Goal: Task Accomplishment & Management: Manage account settings

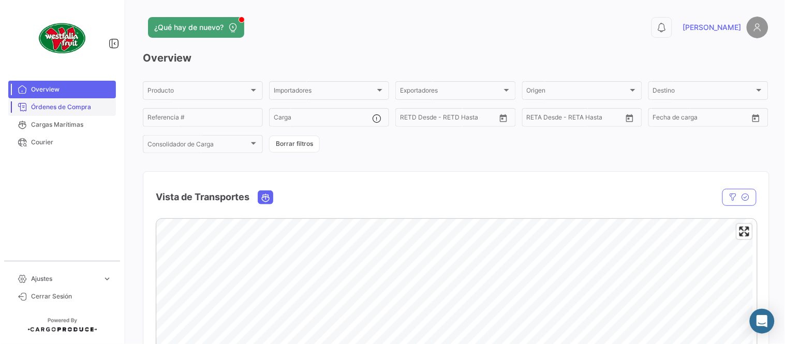
click at [76, 109] on span "Órdenes de Compra" at bounding box center [71, 106] width 81 height 9
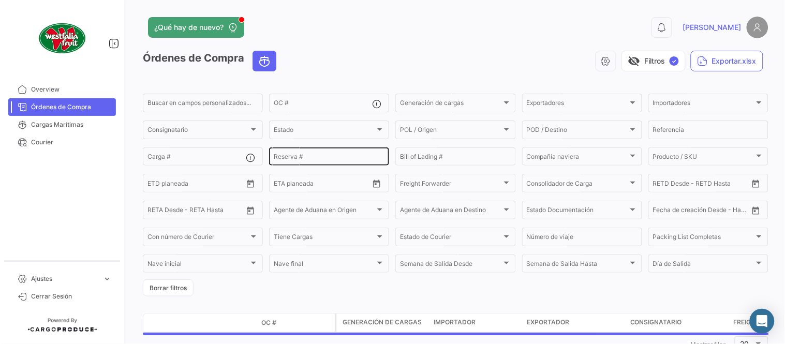
click at [301, 155] on input "Reserva #" at bounding box center [329, 158] width 111 height 7
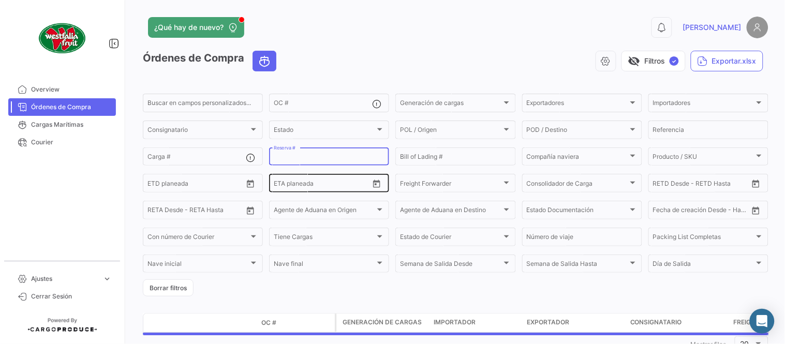
paste input "6427381610"
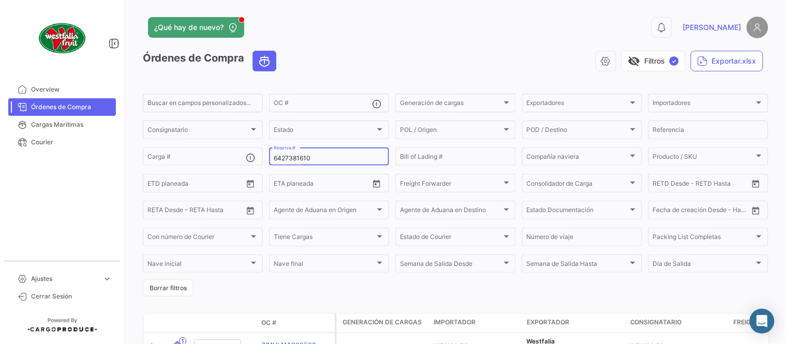
type input "6427381610"
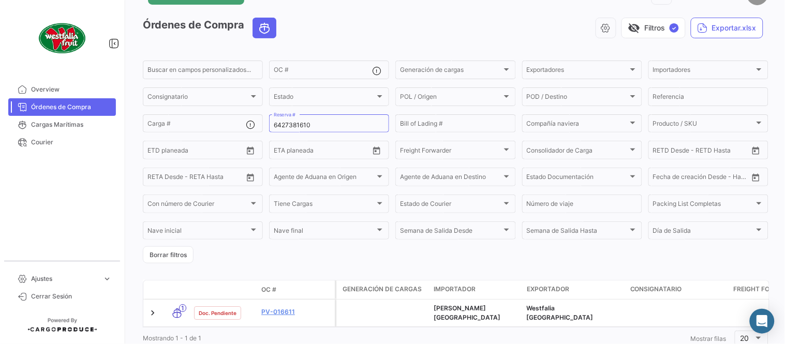
scroll to position [66, 0]
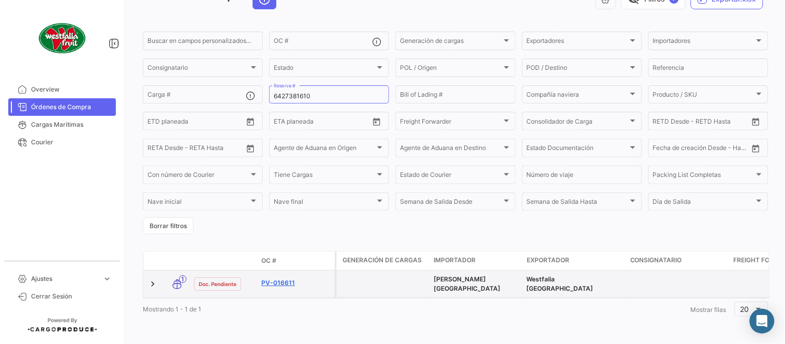
click at [285, 281] on link "PV-016611" at bounding box center [295, 282] width 69 height 9
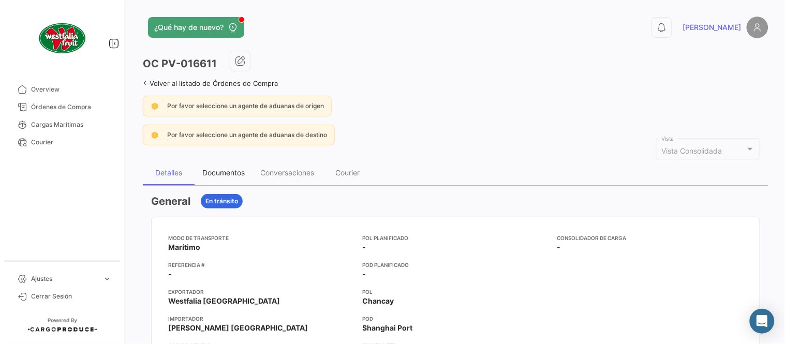
click at [221, 173] on div "Documentos" at bounding box center [223, 172] width 42 height 9
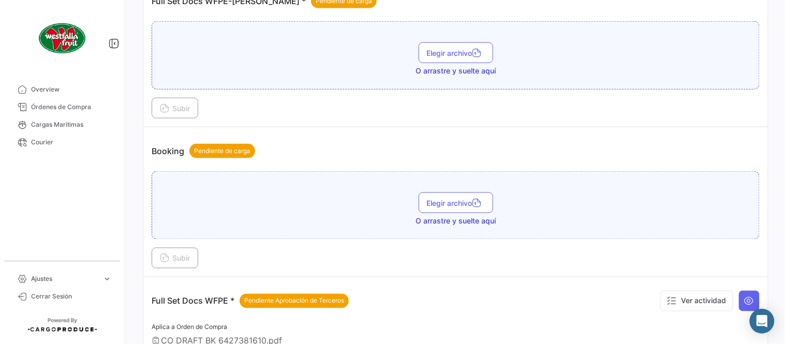
scroll to position [402, 0]
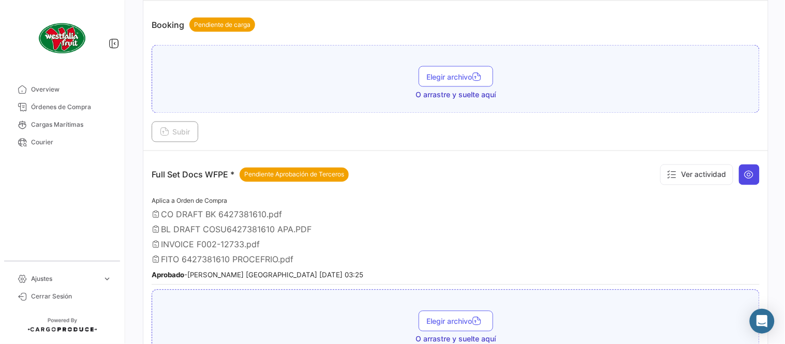
click at [751, 180] on button at bounding box center [749, 175] width 21 height 21
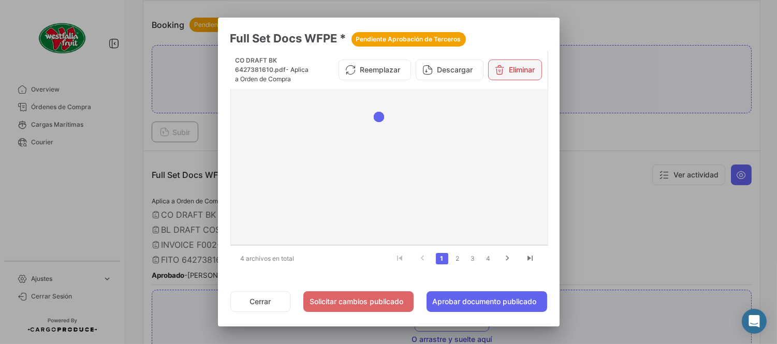
click at [535, 61] on button "Eliminar" at bounding box center [515, 70] width 54 height 21
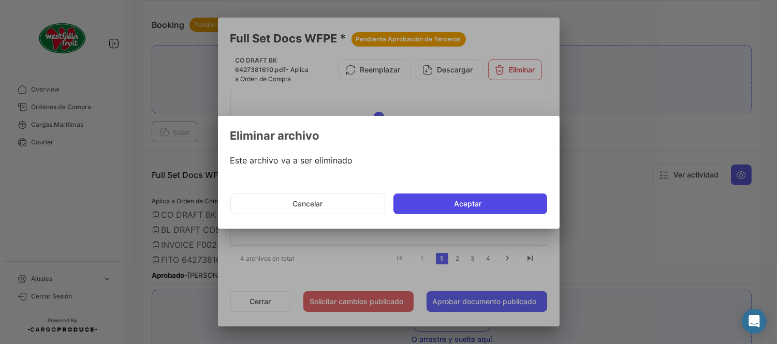
click at [487, 199] on button "Aceptar" at bounding box center [470, 204] width 154 height 21
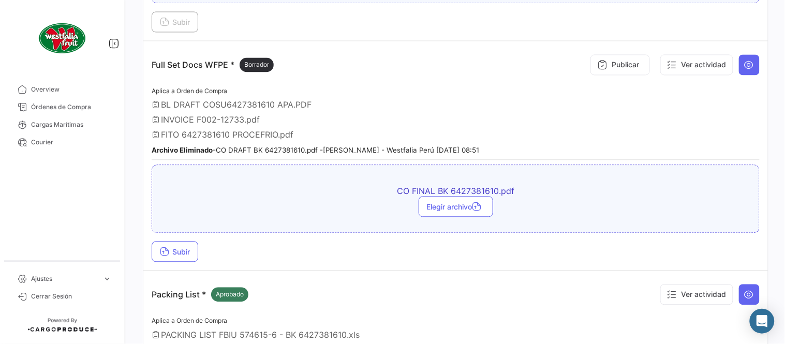
scroll to position [518, 0]
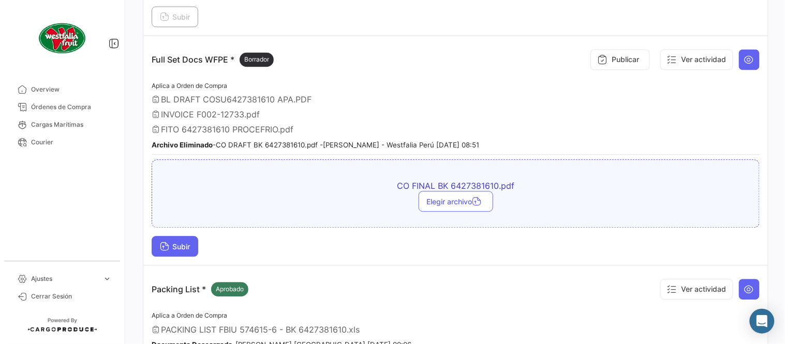
click at [167, 247] on icon at bounding box center [164, 247] width 9 height 9
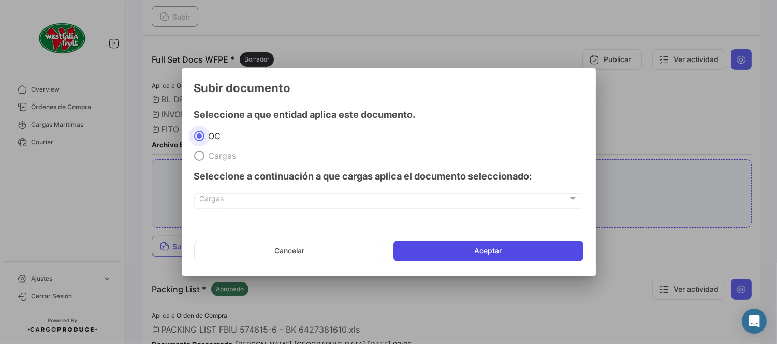
click at [476, 256] on button "Aceptar" at bounding box center [488, 251] width 190 height 21
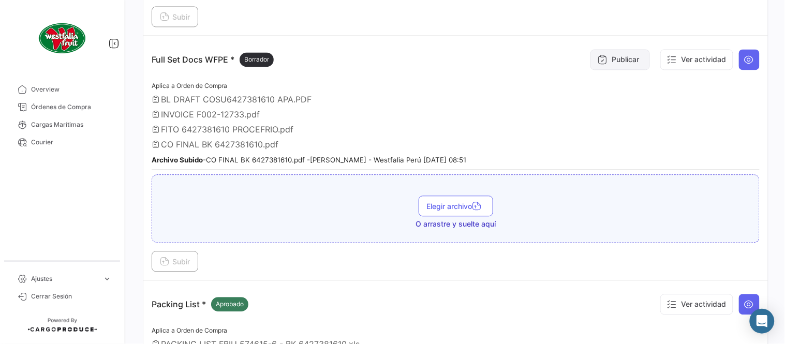
click at [624, 61] on button "Publicar" at bounding box center [621, 59] width 60 height 21
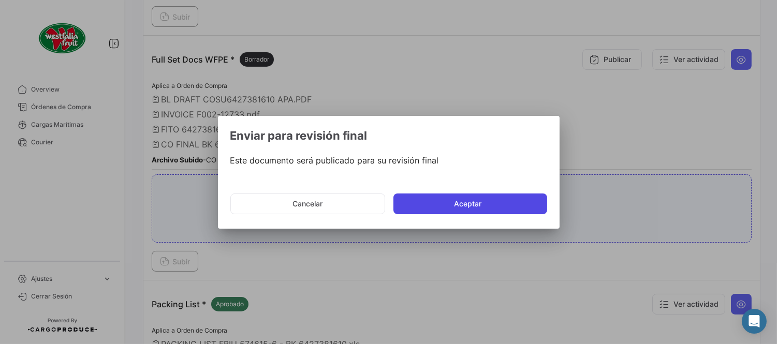
click at [497, 204] on button "Aceptar" at bounding box center [470, 204] width 154 height 21
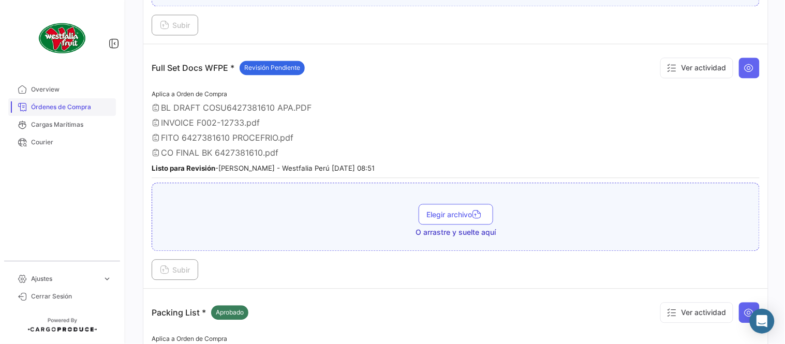
click at [83, 112] on link "Órdenes de Compra" at bounding box center [62, 107] width 108 height 18
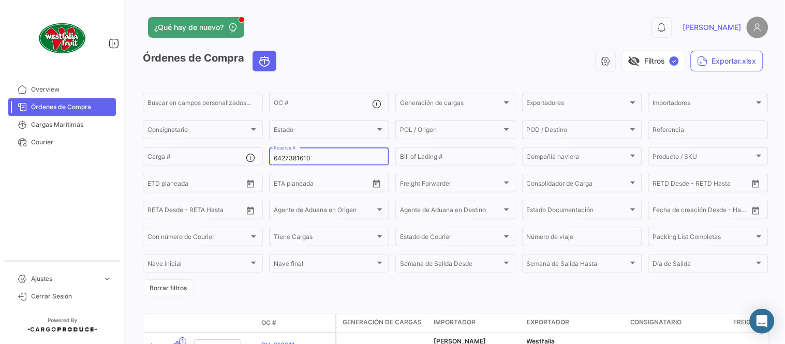
click at [311, 151] on div "6427381610 Reserva #" at bounding box center [329, 156] width 111 height 20
click at [312, 151] on div "6427381610 Reserva #" at bounding box center [329, 156] width 111 height 20
click at [316, 153] on div "6427381610 Reserva #" at bounding box center [329, 156] width 111 height 20
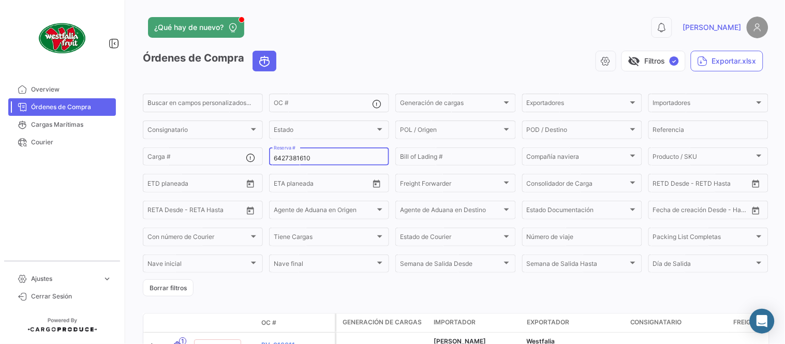
click at [291, 157] on input "6427381610" at bounding box center [329, 158] width 111 height 7
click at [291, 158] on input "6427381610" at bounding box center [329, 158] width 111 height 7
paste input "231086869"
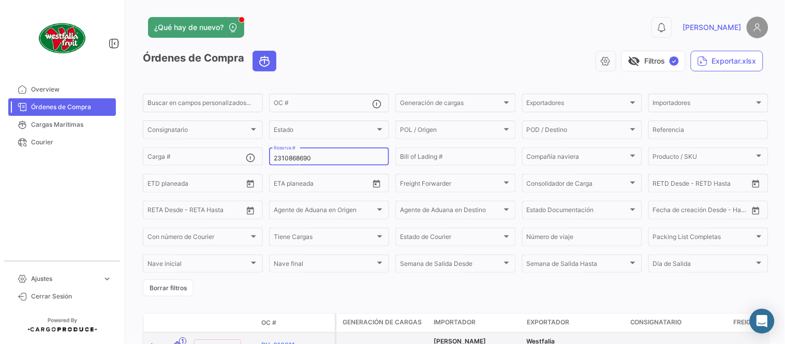
type input "2310868690"
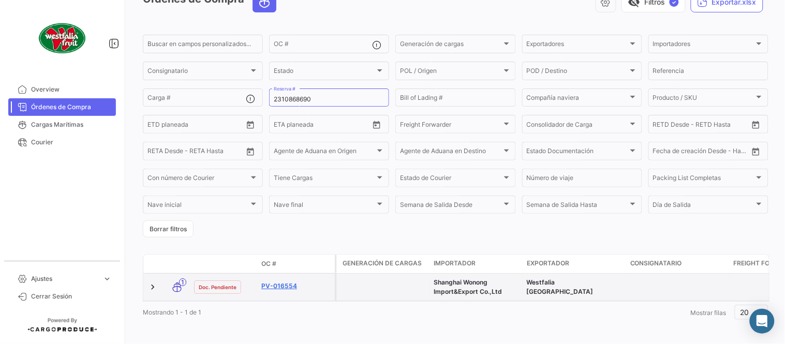
scroll to position [70, 0]
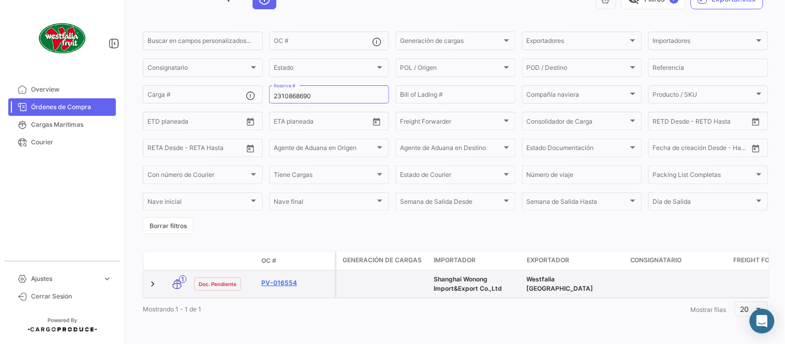
click at [293, 278] on link "PV-016554" at bounding box center [295, 282] width 69 height 9
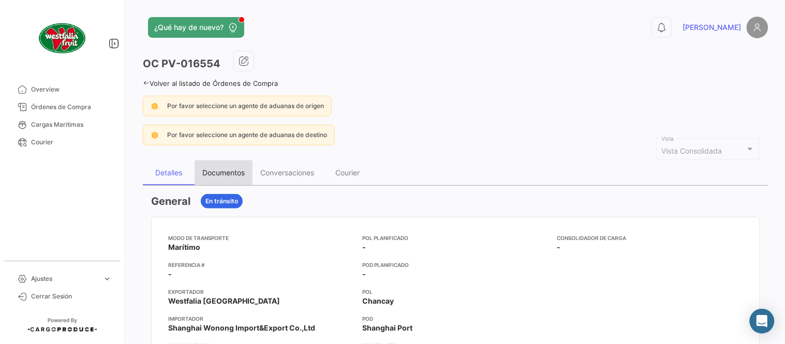
click at [240, 183] on div "Documentos" at bounding box center [224, 172] width 58 height 25
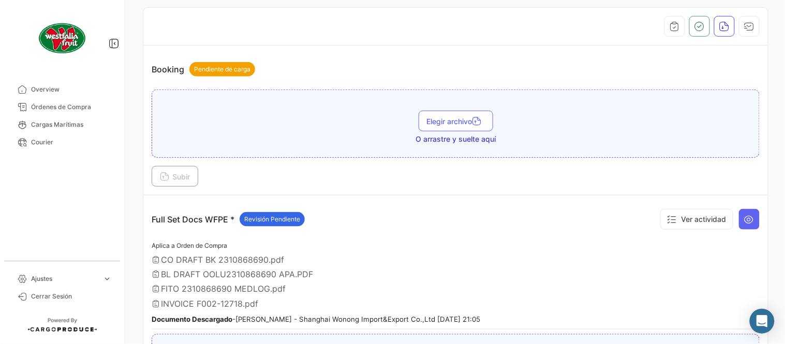
scroll to position [287, 0]
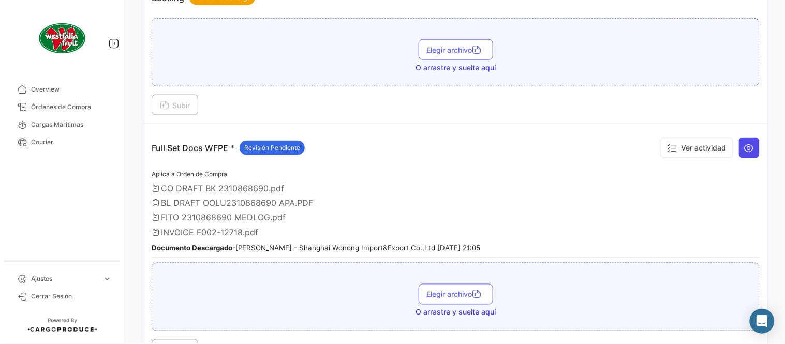
click at [745, 152] on icon at bounding box center [749, 148] width 10 height 10
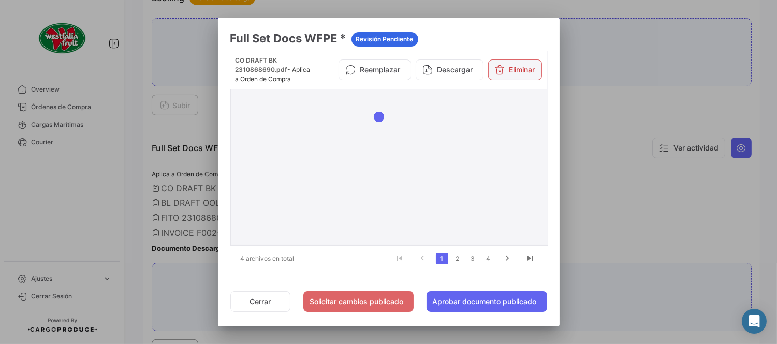
click at [520, 71] on button "Eliminar" at bounding box center [515, 70] width 54 height 21
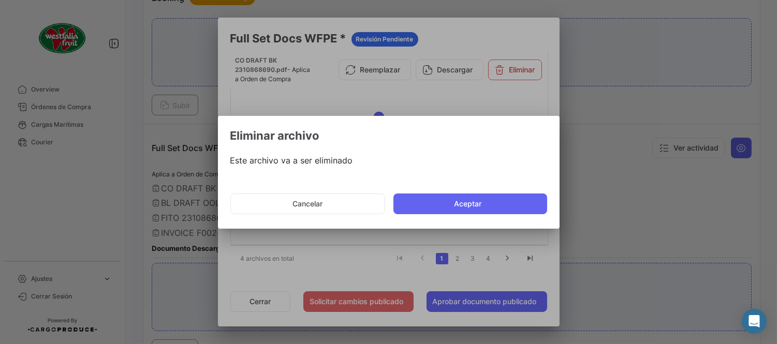
click at [464, 202] on button "Aceptar" at bounding box center [470, 204] width 154 height 21
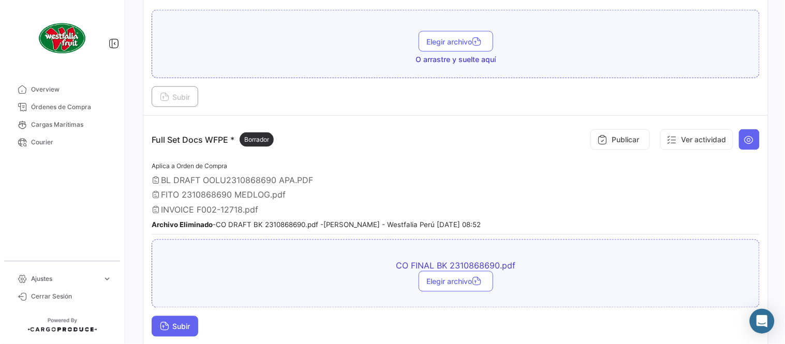
click at [185, 330] on button "Subir" at bounding box center [175, 326] width 47 height 21
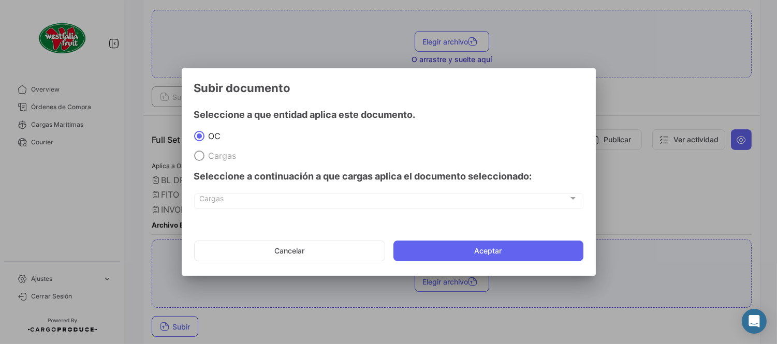
click at [486, 237] on mat-dialog-actions "Cancelar Aceptar" at bounding box center [388, 250] width 389 height 35
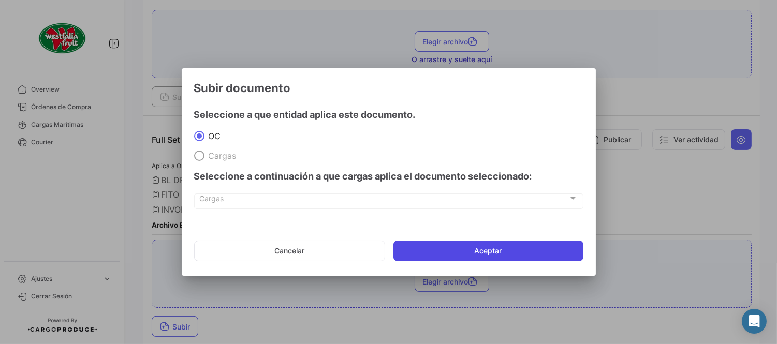
drag, startPoint x: 501, startPoint y: 250, endPoint x: 511, endPoint y: 254, distance: 11.1
click at [503, 251] on button "Aceptar" at bounding box center [488, 251] width 190 height 21
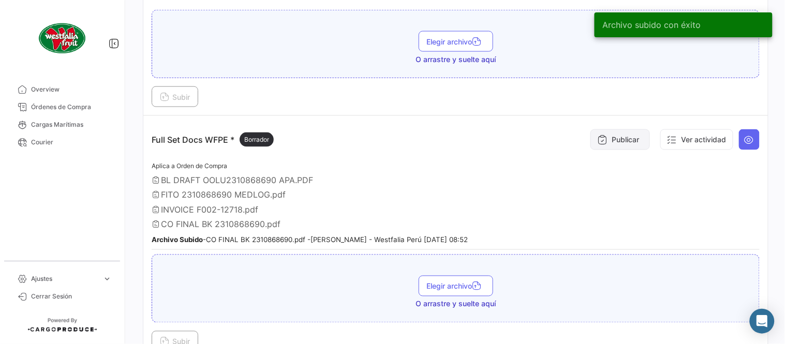
click at [623, 143] on button "Publicar" at bounding box center [621, 139] width 60 height 21
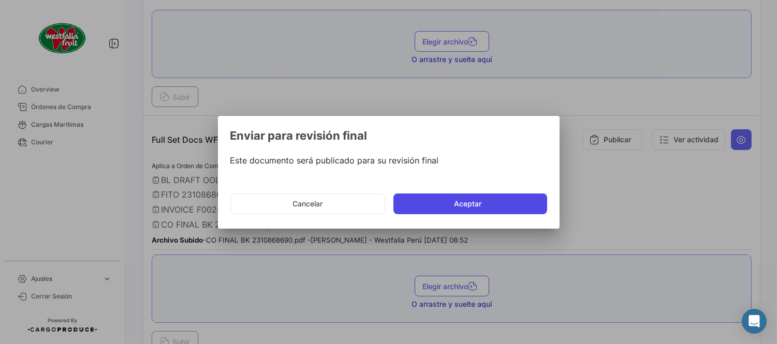
click at [490, 209] on button "Aceptar" at bounding box center [470, 204] width 154 height 21
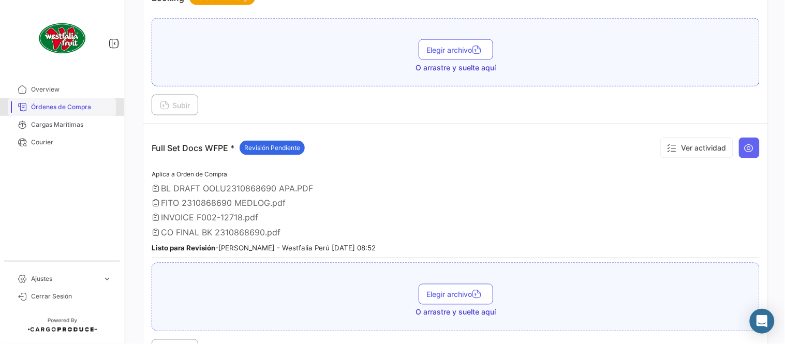
click at [102, 102] on span "Órdenes de Compra" at bounding box center [71, 106] width 81 height 9
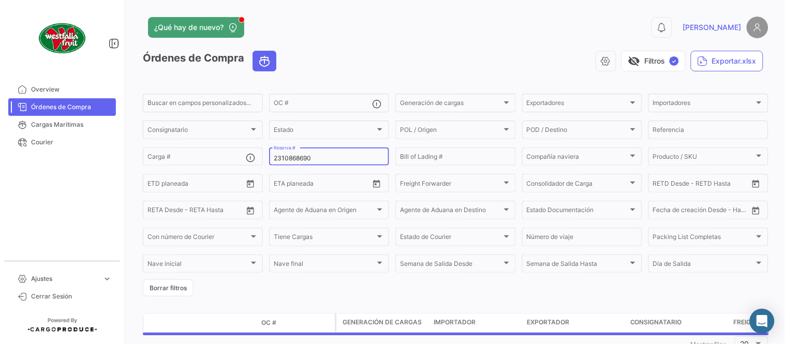
click at [311, 152] on div "2310868690 Reserva #" at bounding box center [329, 156] width 111 height 20
click at [310, 156] on input "2310868690" at bounding box center [329, 158] width 111 height 7
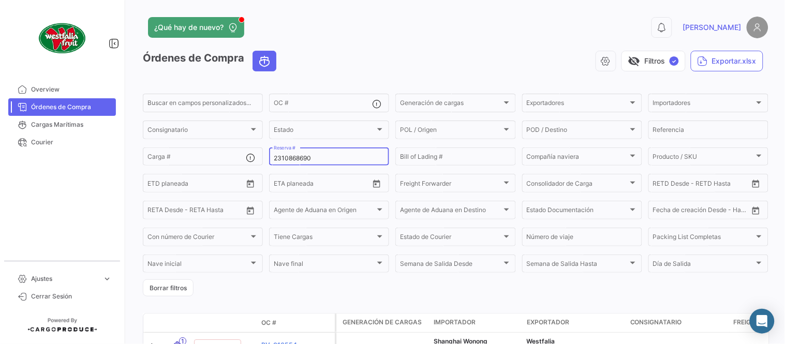
click at [310, 156] on input "2310868690" at bounding box center [329, 158] width 111 height 7
paste input "70"
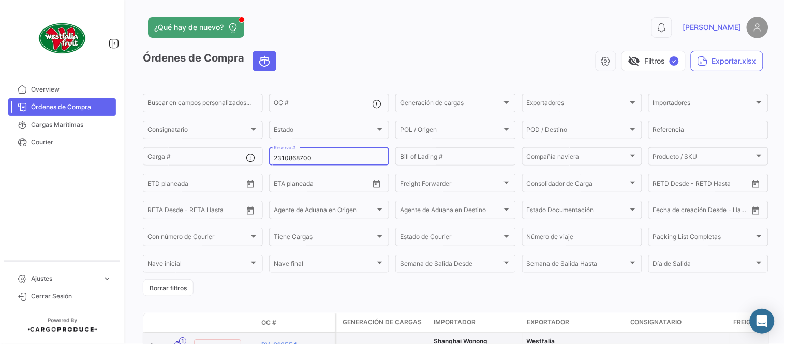
type input "2310868700"
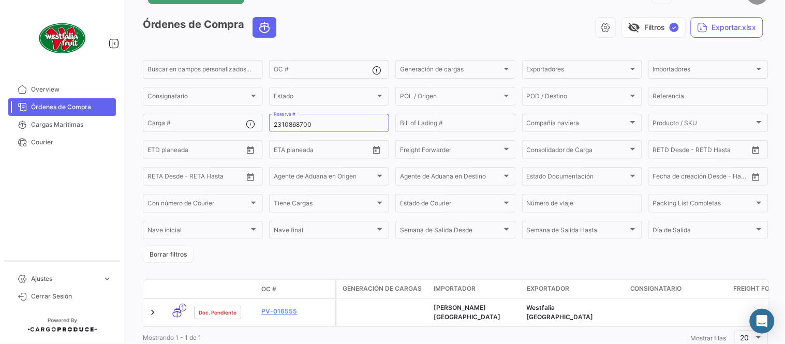
scroll to position [66, 0]
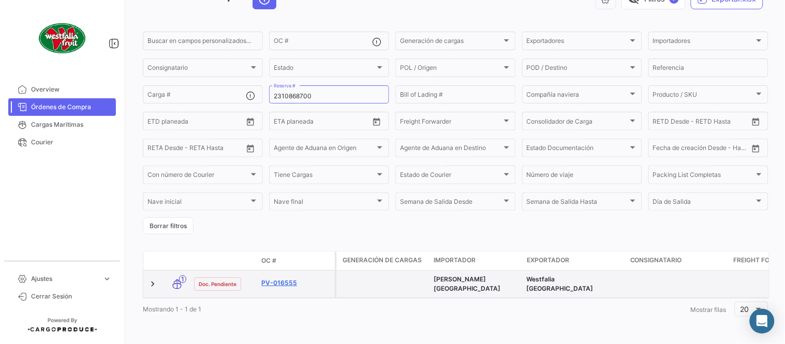
click at [276, 278] on link "PV-016555" at bounding box center [295, 282] width 69 height 9
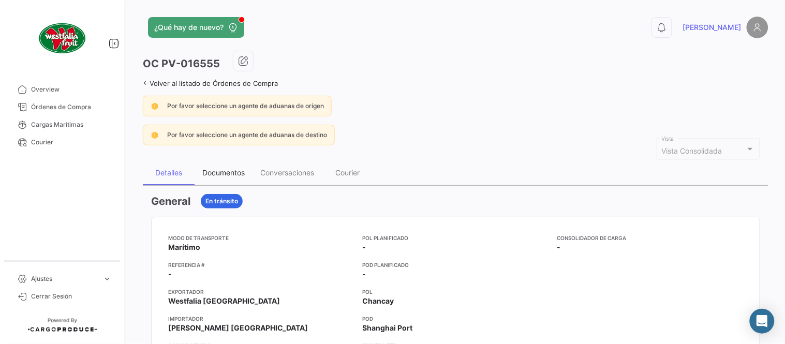
click at [241, 171] on div "Documentos" at bounding box center [223, 172] width 42 height 9
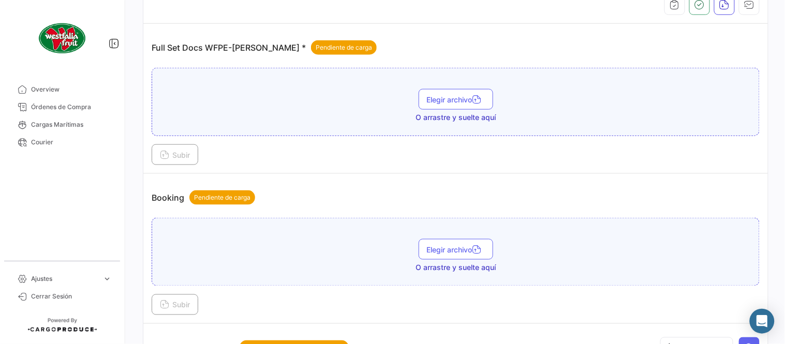
scroll to position [459, 0]
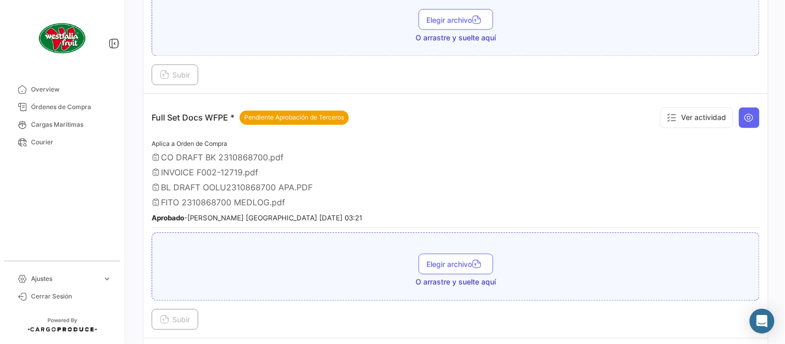
click at [349, 163] on div "Aplica a Orden de Compra CO DRAFT BK 2310868700.pdf INVOICE F002-12719.pdf BL D…" at bounding box center [456, 183] width 608 height 90
click at [744, 119] on icon at bounding box center [749, 118] width 10 height 10
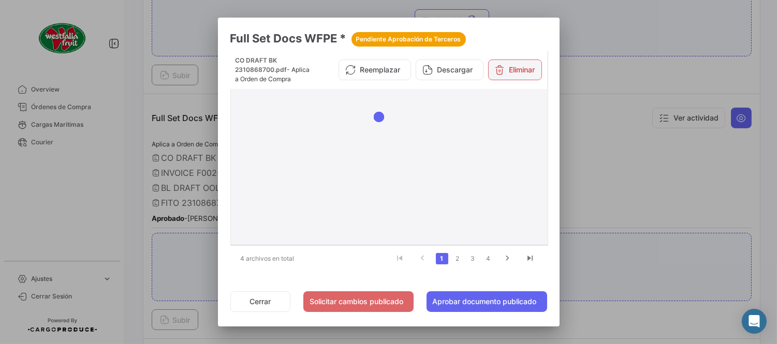
click at [521, 71] on button "Eliminar" at bounding box center [515, 70] width 54 height 21
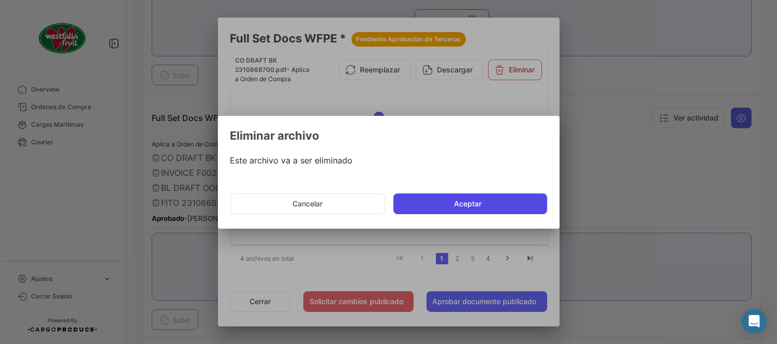
click at [424, 205] on button "Aceptar" at bounding box center [470, 204] width 154 height 21
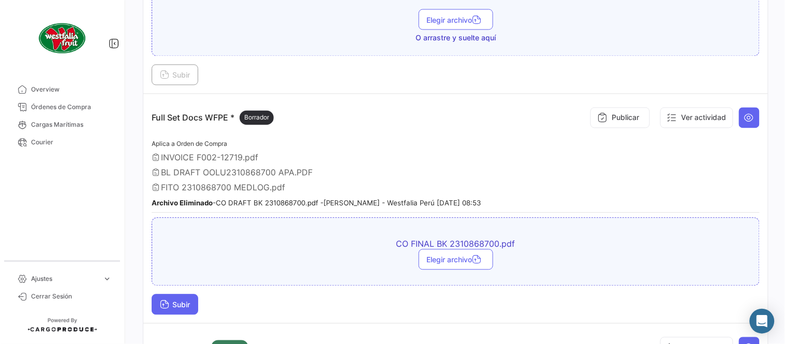
click at [187, 301] on span "Subir" at bounding box center [175, 305] width 30 height 9
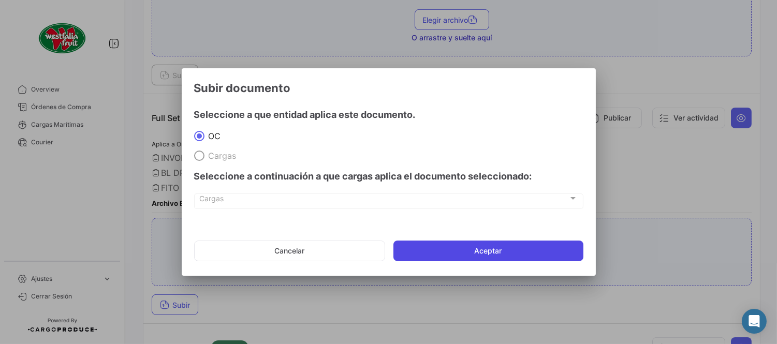
click at [493, 256] on button "Aceptar" at bounding box center [488, 251] width 190 height 21
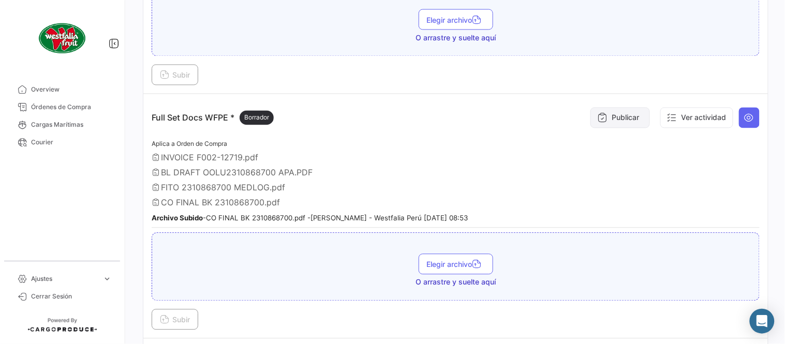
click at [613, 111] on button "Publicar" at bounding box center [621, 118] width 60 height 21
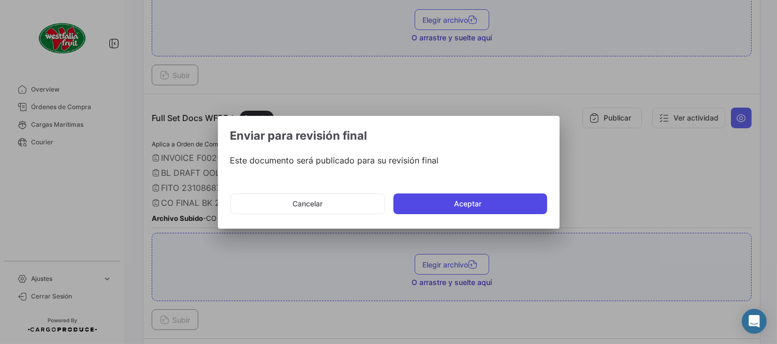
click at [433, 200] on button "Aceptar" at bounding box center [470, 204] width 154 height 21
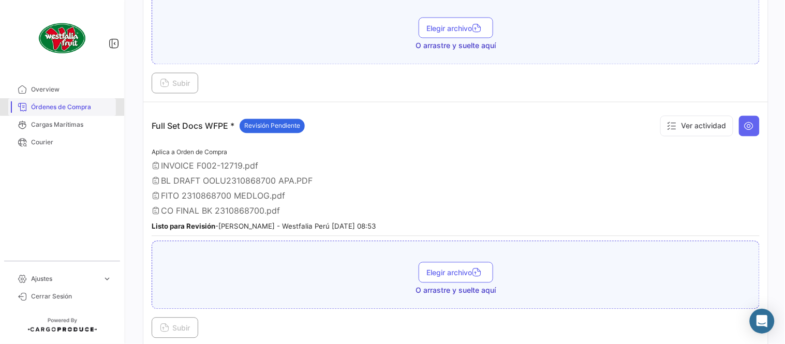
click at [82, 106] on span "Órdenes de Compra" at bounding box center [71, 106] width 81 height 9
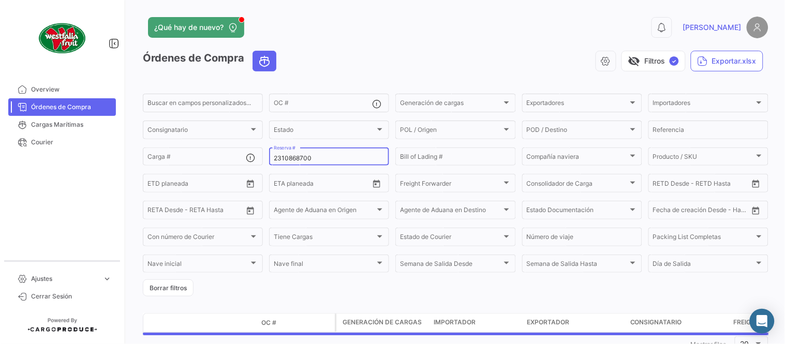
click at [307, 156] on input "2310868700" at bounding box center [329, 158] width 111 height 7
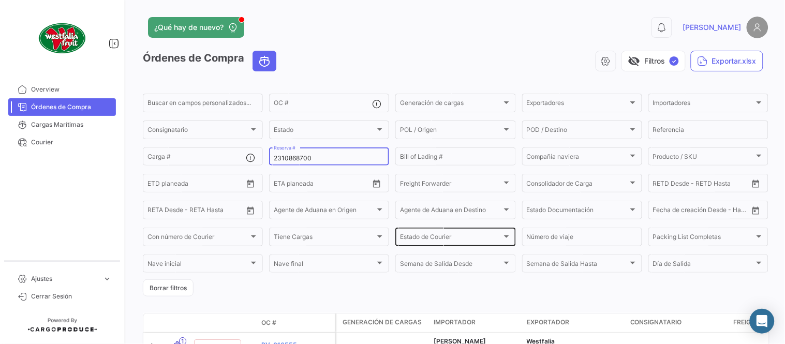
paste input "6"
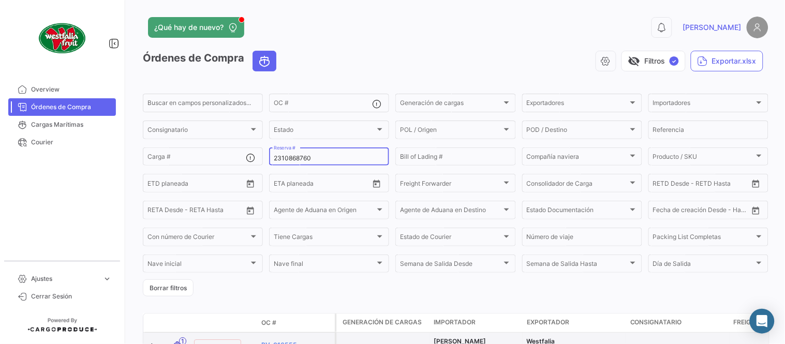
type input "2310868760"
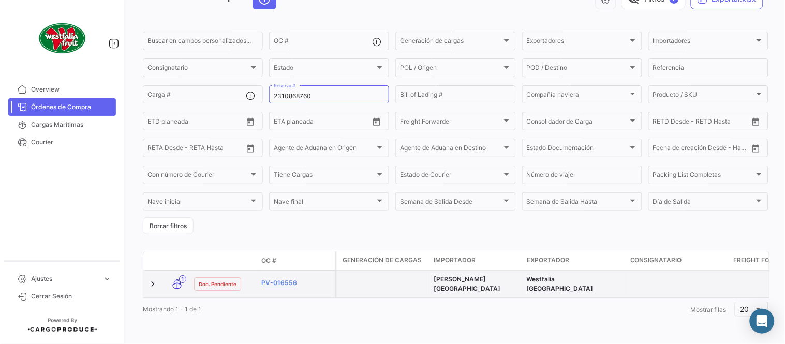
scroll to position [66, 0]
click at [284, 281] on div "PV-016556" at bounding box center [295, 284] width 69 height 12
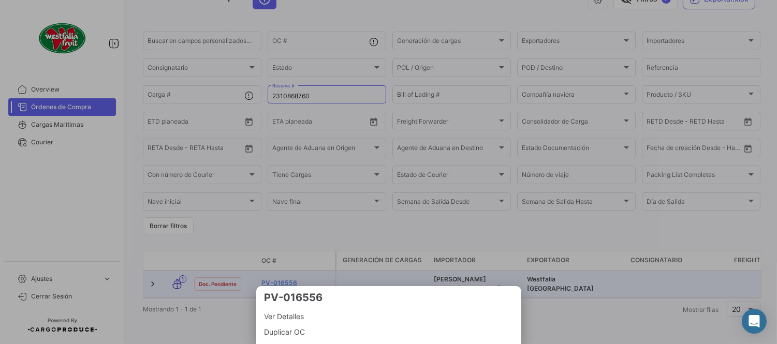
click at [276, 273] on div at bounding box center [388, 172] width 777 height 344
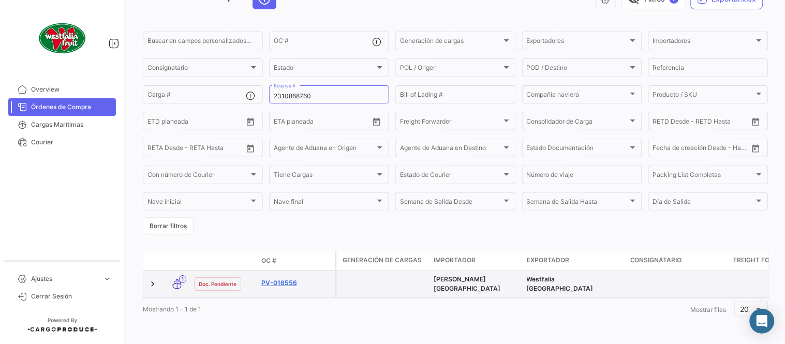
click at [280, 278] on link "PV-016556" at bounding box center [295, 282] width 69 height 9
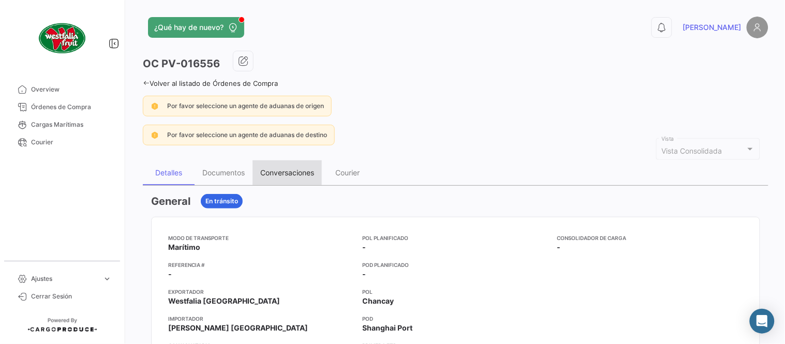
click at [250, 178] on div "Detalles Documentos Conversaciones Courier" at bounding box center [456, 172] width 626 height 25
click at [229, 174] on div "Documentos" at bounding box center [223, 172] width 42 height 9
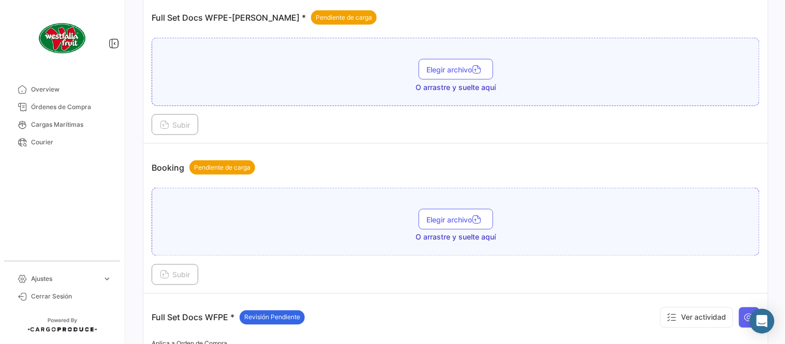
scroll to position [460, 0]
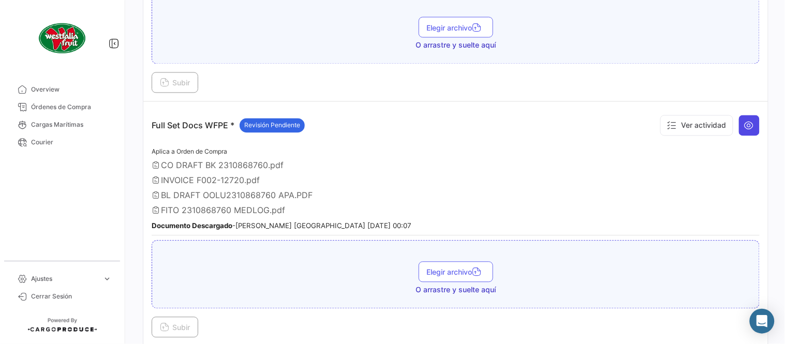
click at [747, 125] on icon at bounding box center [749, 126] width 10 height 10
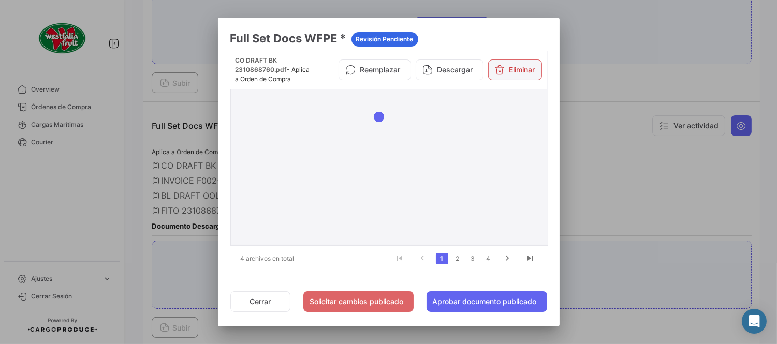
click at [526, 63] on button "Eliminar" at bounding box center [515, 70] width 54 height 21
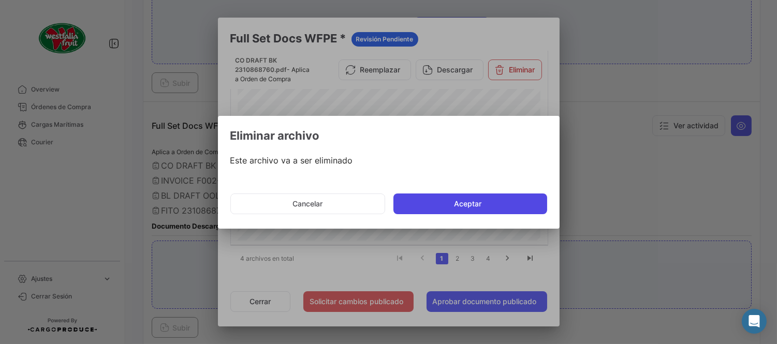
click at [452, 208] on button "Aceptar" at bounding box center [470, 204] width 154 height 21
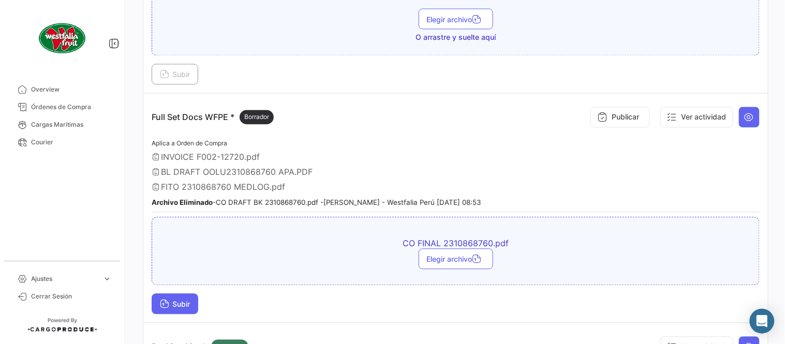
click at [179, 309] on button "Subir" at bounding box center [175, 304] width 47 height 21
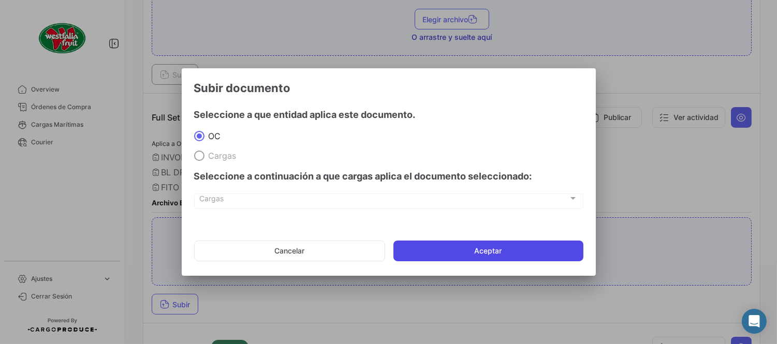
click at [466, 254] on button "Aceptar" at bounding box center [488, 251] width 190 height 21
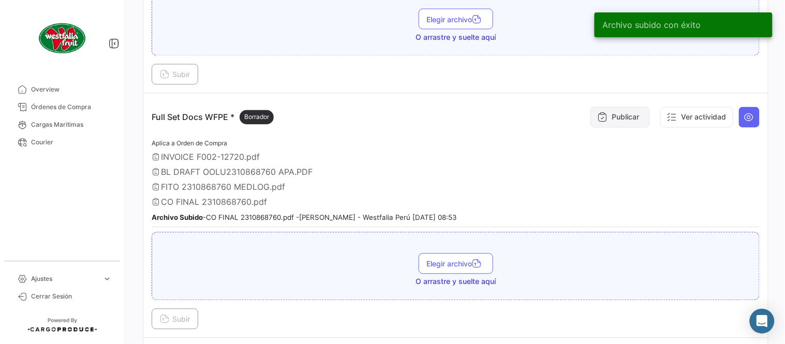
click at [613, 117] on button "Publicar" at bounding box center [621, 117] width 60 height 21
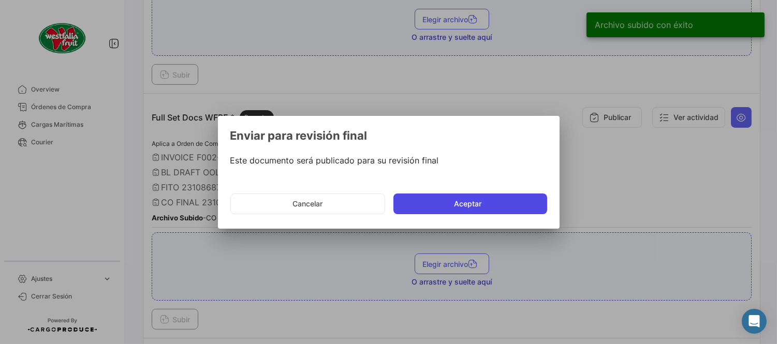
click at [478, 204] on button "Aceptar" at bounding box center [470, 204] width 154 height 21
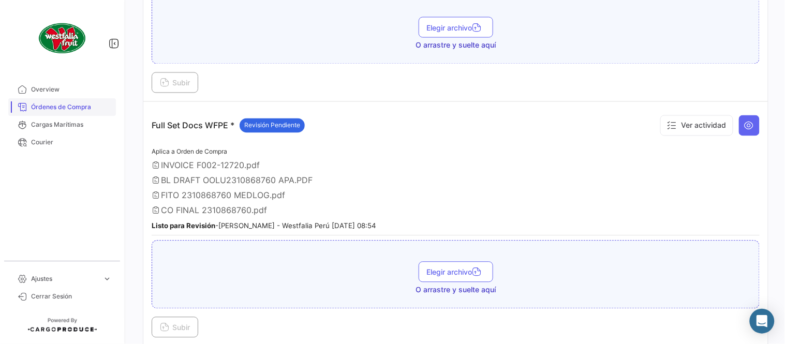
click at [82, 109] on span "Órdenes de Compra" at bounding box center [71, 106] width 81 height 9
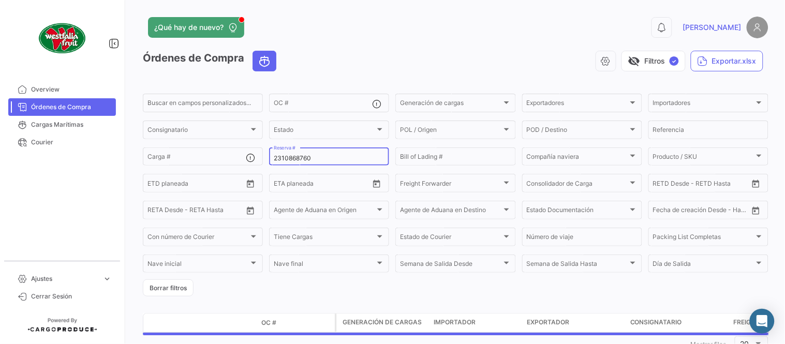
click at [291, 165] on div "2310868760 Reserva #" at bounding box center [329, 156] width 111 height 20
click at [287, 158] on input "2310868760" at bounding box center [329, 158] width 111 height 7
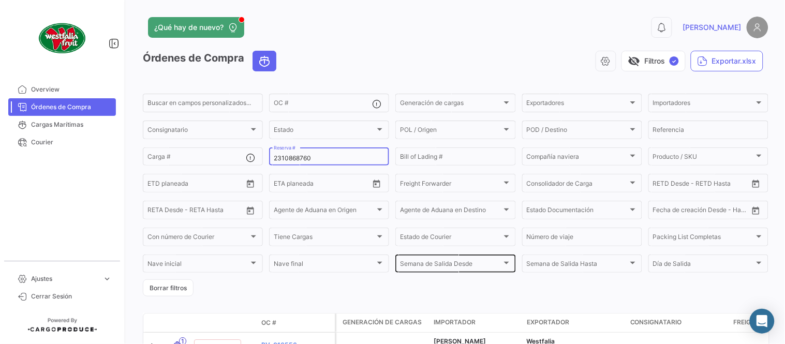
paste input "62600"
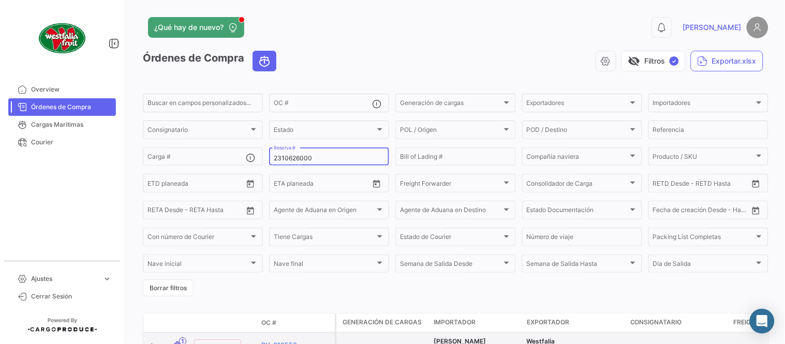
type input "2310626000"
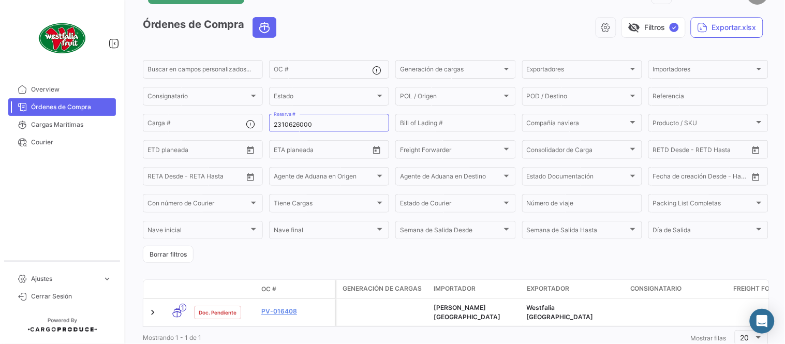
scroll to position [66, 0]
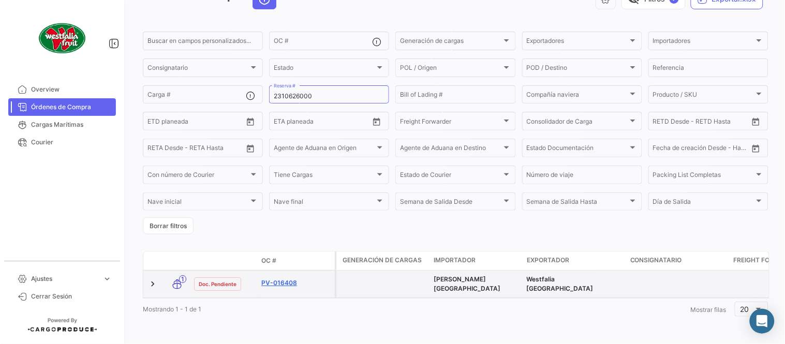
click at [275, 278] on link "PV-016408" at bounding box center [295, 282] width 69 height 9
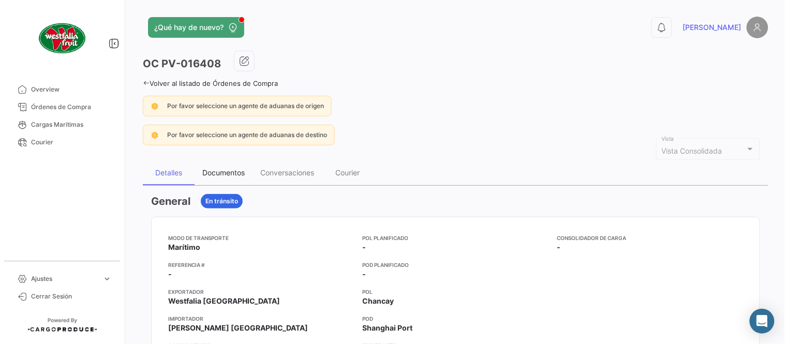
click at [225, 170] on div "Documentos" at bounding box center [223, 172] width 42 height 9
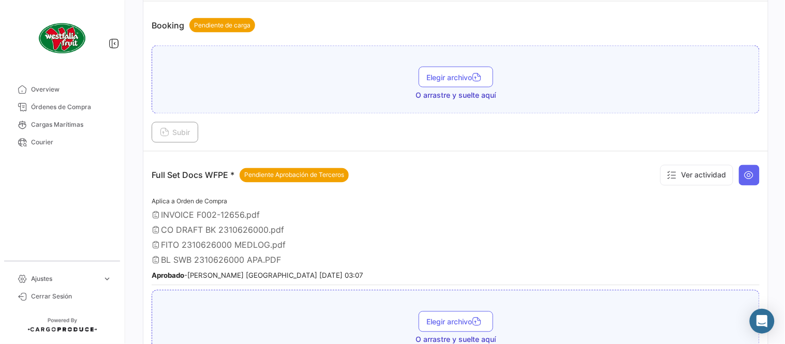
scroll to position [517, 0]
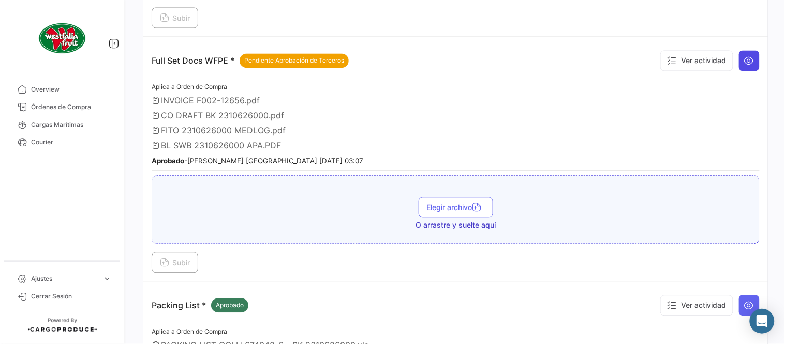
click at [745, 61] on icon at bounding box center [749, 60] width 10 height 10
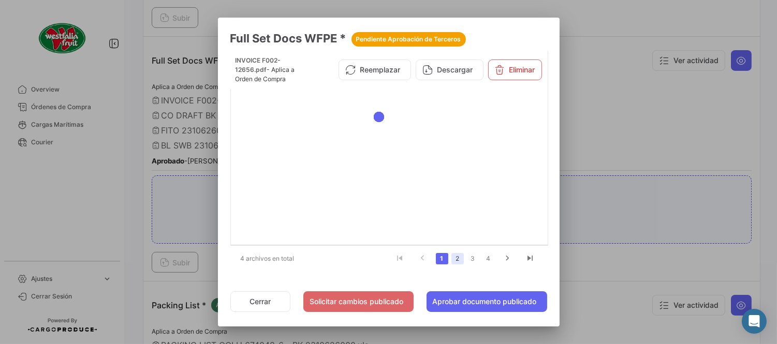
click at [453, 257] on link "2" at bounding box center [457, 258] width 12 height 11
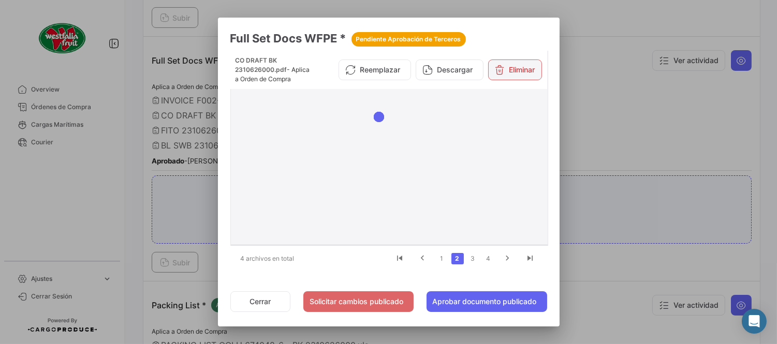
click at [504, 66] on button "Eliminar" at bounding box center [515, 70] width 54 height 21
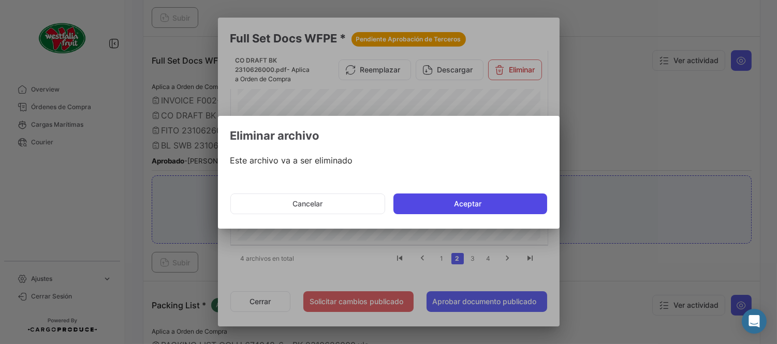
click at [458, 211] on button "Aceptar" at bounding box center [470, 204] width 154 height 21
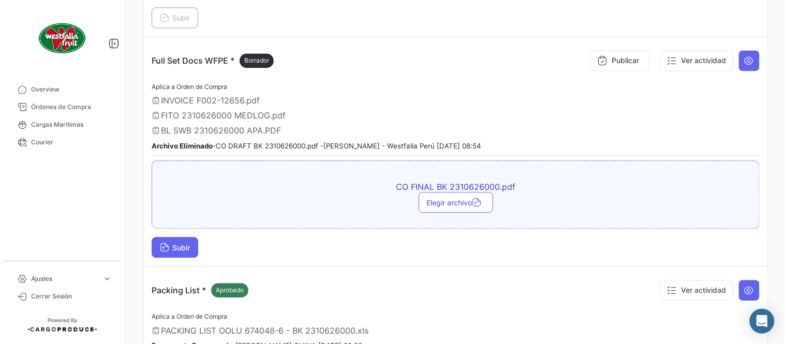
click at [178, 251] on button "Subir" at bounding box center [175, 247] width 47 height 21
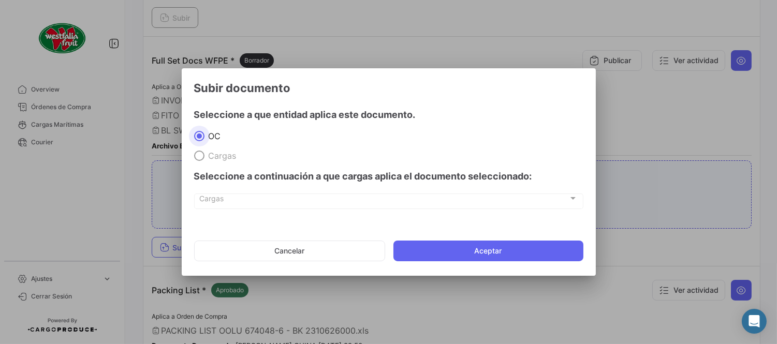
click at [526, 237] on mat-dialog-actions "Cancelar Aceptar" at bounding box center [388, 250] width 389 height 35
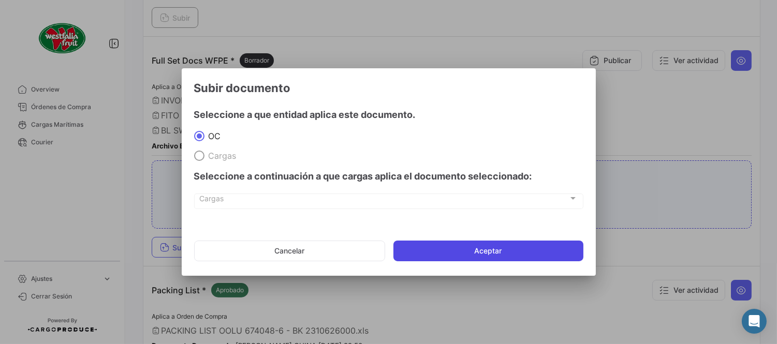
click at [525, 250] on button "Aceptar" at bounding box center [488, 251] width 190 height 21
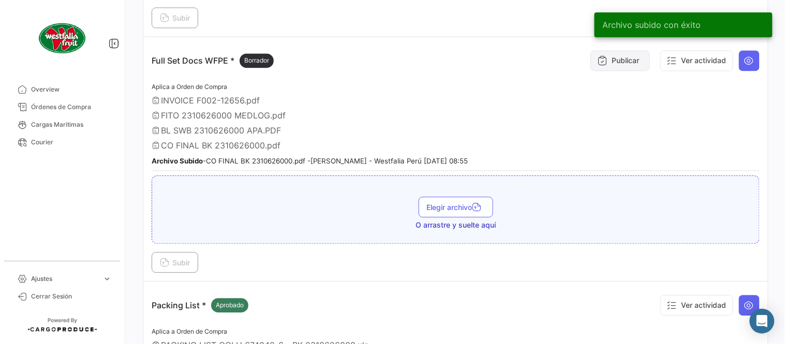
click at [623, 60] on button "Publicar" at bounding box center [621, 60] width 60 height 21
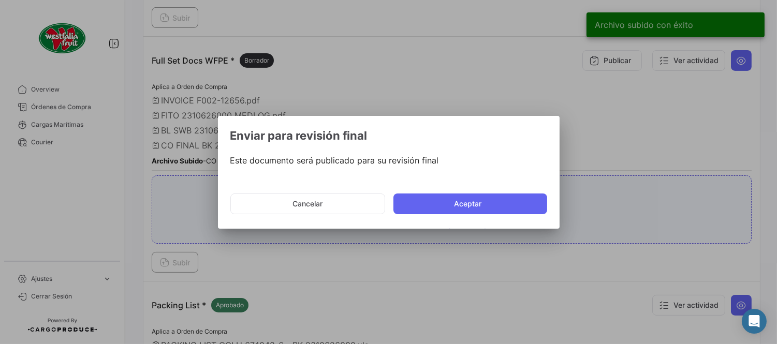
drag, startPoint x: 442, startPoint y: 199, endPoint x: 464, endPoint y: 277, distance: 80.6
click at [443, 202] on button "Aceptar" at bounding box center [470, 204] width 154 height 21
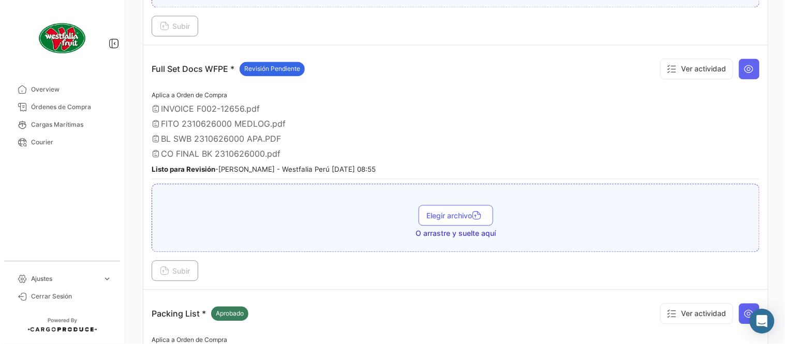
click at [343, 135] on div "BL SWB 2310626000 APA.PDF" at bounding box center [456, 139] width 608 height 10
click at [76, 109] on span "Órdenes de Compra" at bounding box center [71, 106] width 81 height 9
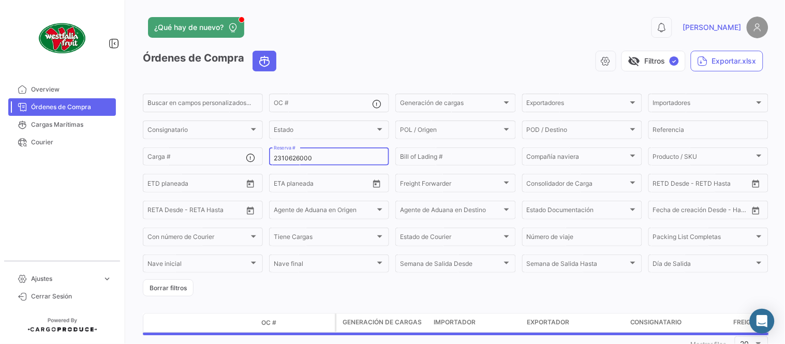
click at [310, 160] on input "2310626000" at bounding box center [329, 158] width 111 height 7
paste input "6"
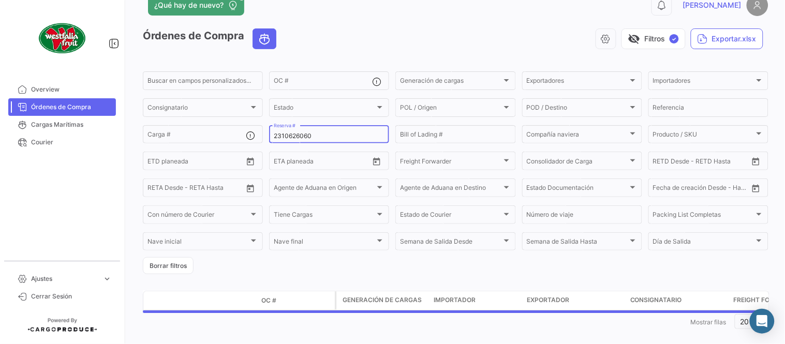
scroll to position [34, 0]
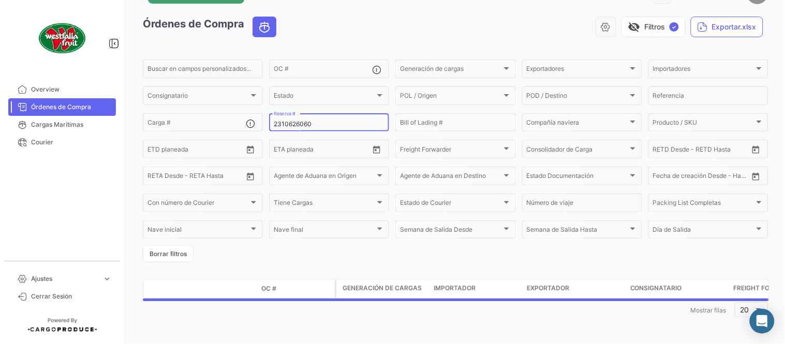
type input "2310626060"
click at [328, 261] on form "Buscar en [PERSON_NAME] personalizados... OC # Generación [PERSON_NAME] Generac…" at bounding box center [456, 160] width 626 height 204
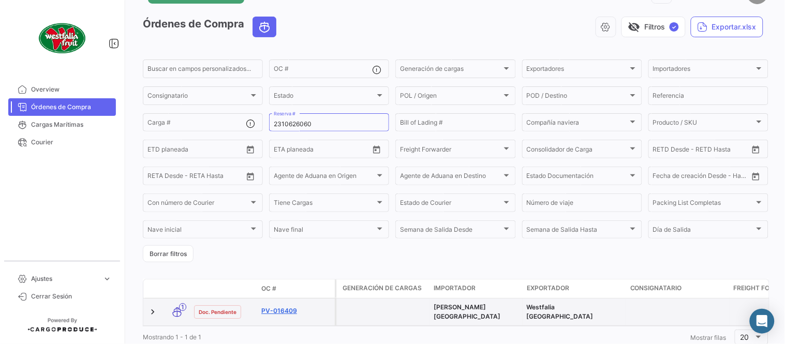
click at [291, 306] on link "PV-016409" at bounding box center [295, 310] width 69 height 9
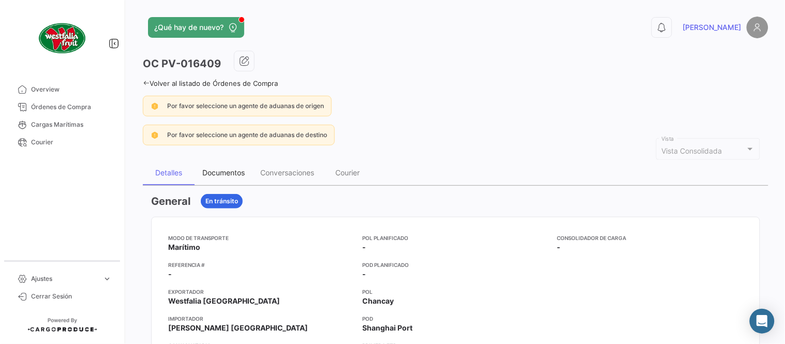
click at [221, 177] on div "Documentos" at bounding box center [223, 172] width 42 height 9
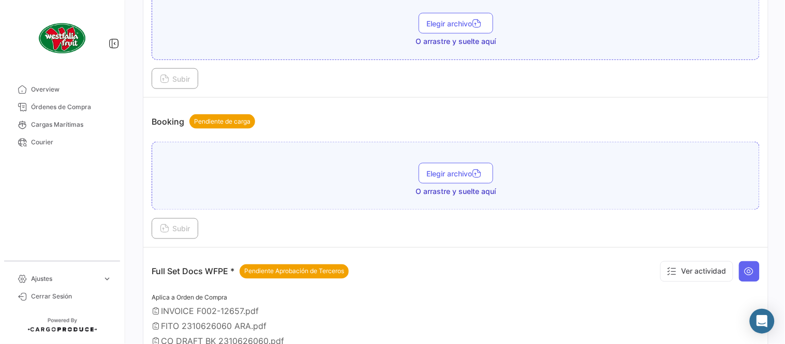
scroll to position [459, 0]
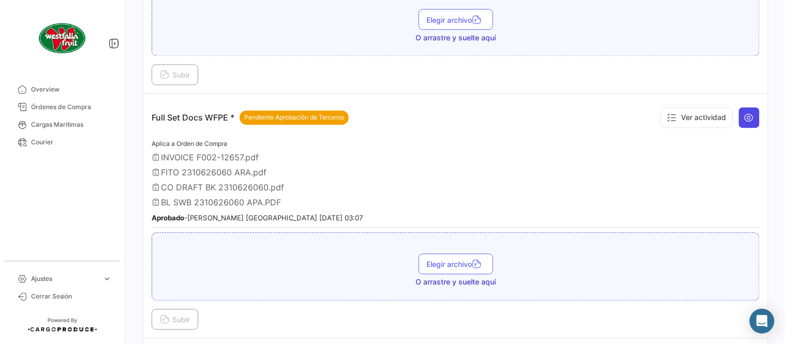
click at [744, 120] on icon at bounding box center [749, 118] width 10 height 10
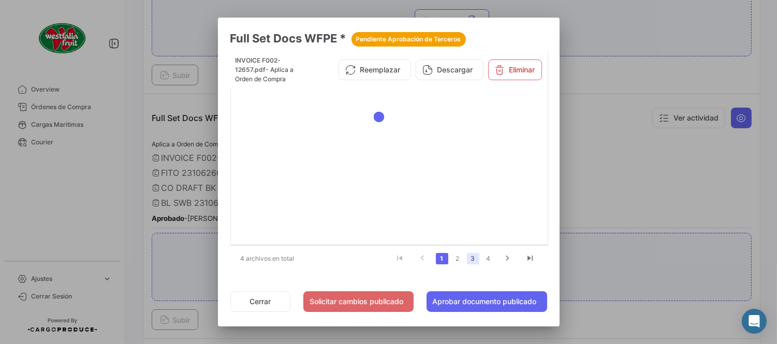
click at [477, 261] on link "3" at bounding box center [473, 258] width 12 height 11
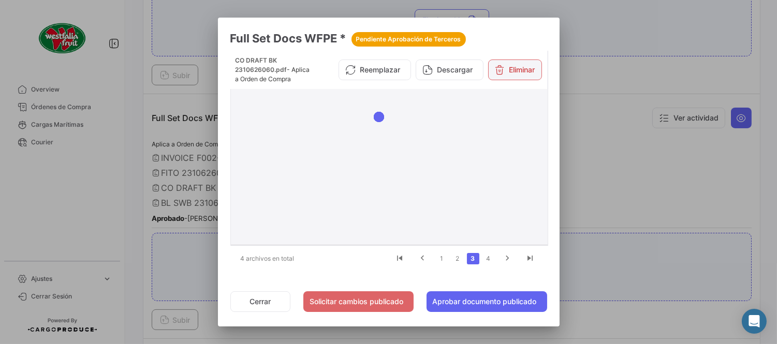
click at [515, 61] on button "Eliminar" at bounding box center [515, 70] width 54 height 21
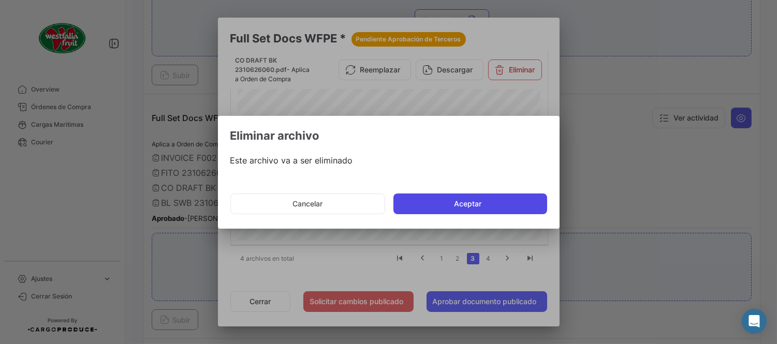
click at [459, 197] on button "Aceptar" at bounding box center [470, 204] width 154 height 21
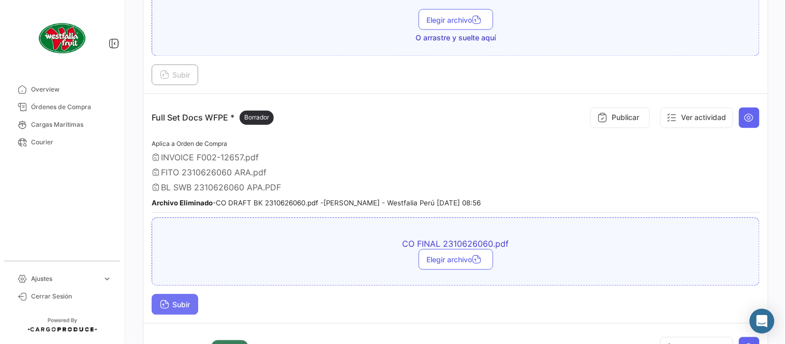
click at [174, 306] on button "Subir" at bounding box center [175, 305] width 47 height 21
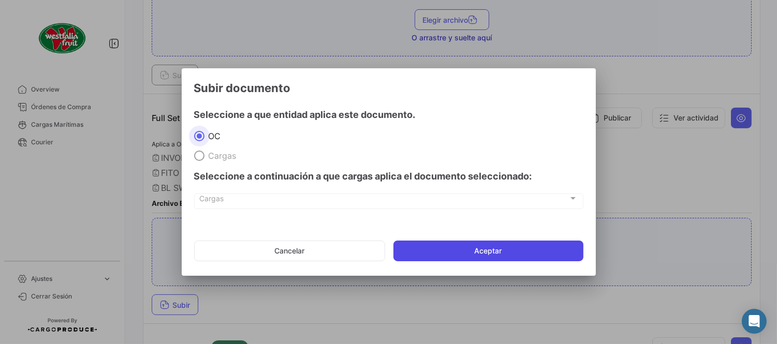
click at [461, 253] on button "Aceptar" at bounding box center [488, 251] width 190 height 21
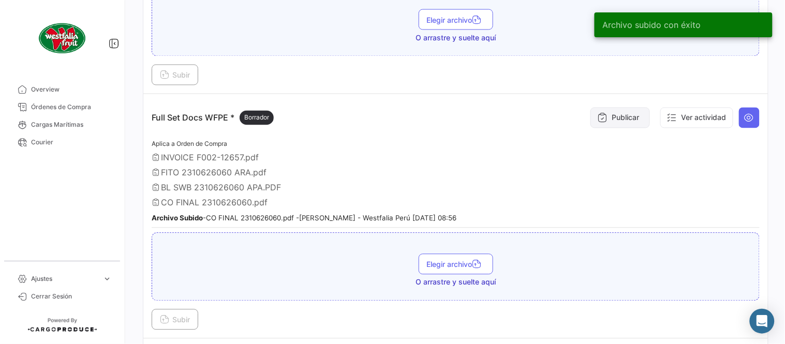
click at [599, 121] on icon at bounding box center [602, 118] width 10 height 10
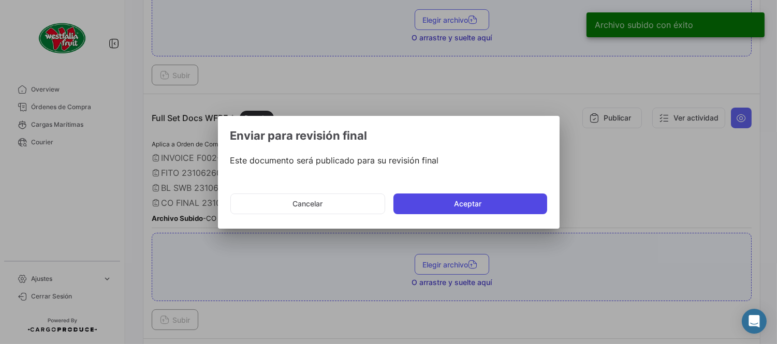
click at [487, 197] on button "Aceptar" at bounding box center [470, 204] width 154 height 21
